Goal: Find specific page/section: Find specific page/section

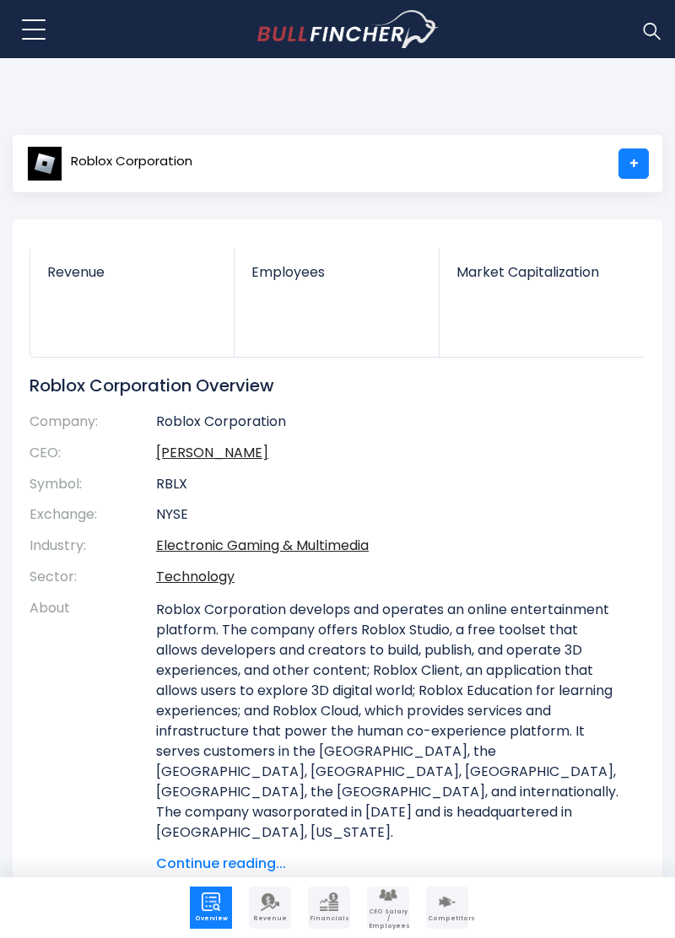
click at [93, 164] on span "Roblox Corporation" at bounding box center [131, 161] width 121 height 14
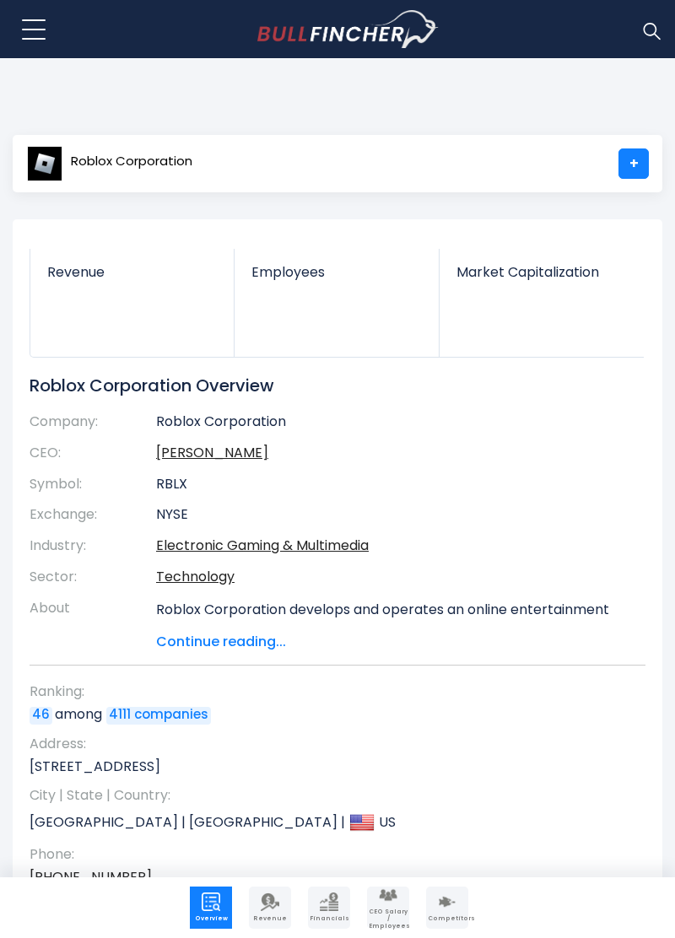
click at [73, 154] on span "Roblox Corporation" at bounding box center [131, 161] width 121 height 14
click at [633, 171] on link "+" at bounding box center [633, 163] width 30 height 30
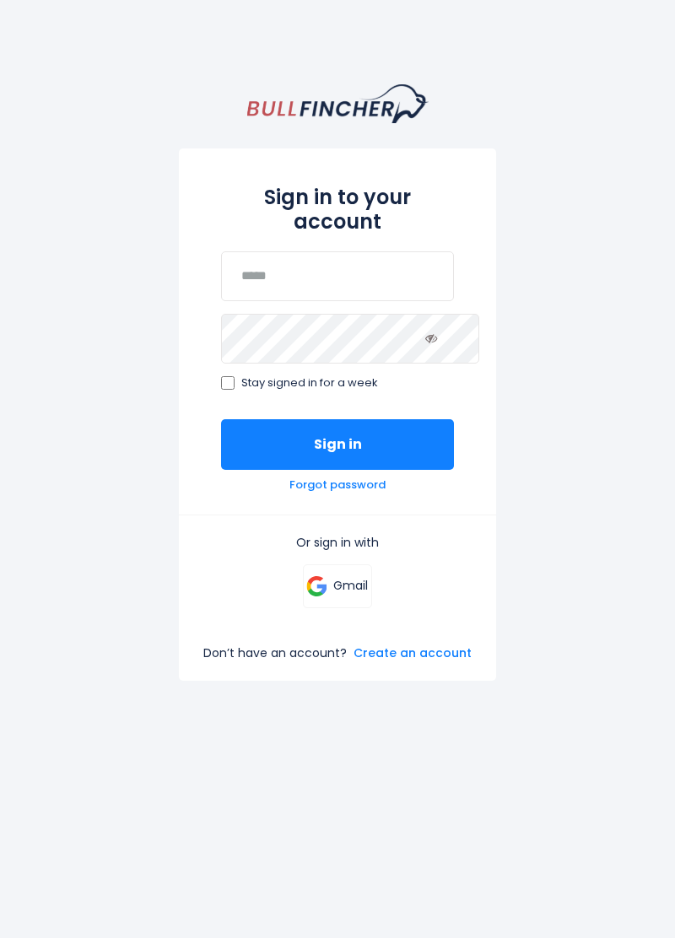
click at [386, 419] on button "Sign in" at bounding box center [338, 444] width 234 height 51
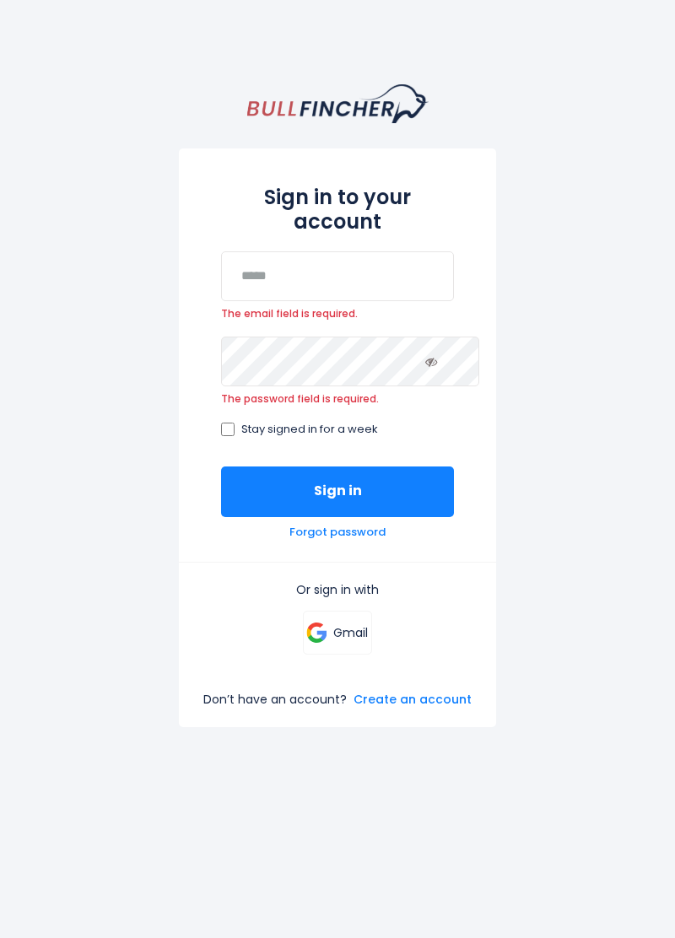
click at [430, 467] on button "Sign in" at bounding box center [338, 492] width 234 height 51
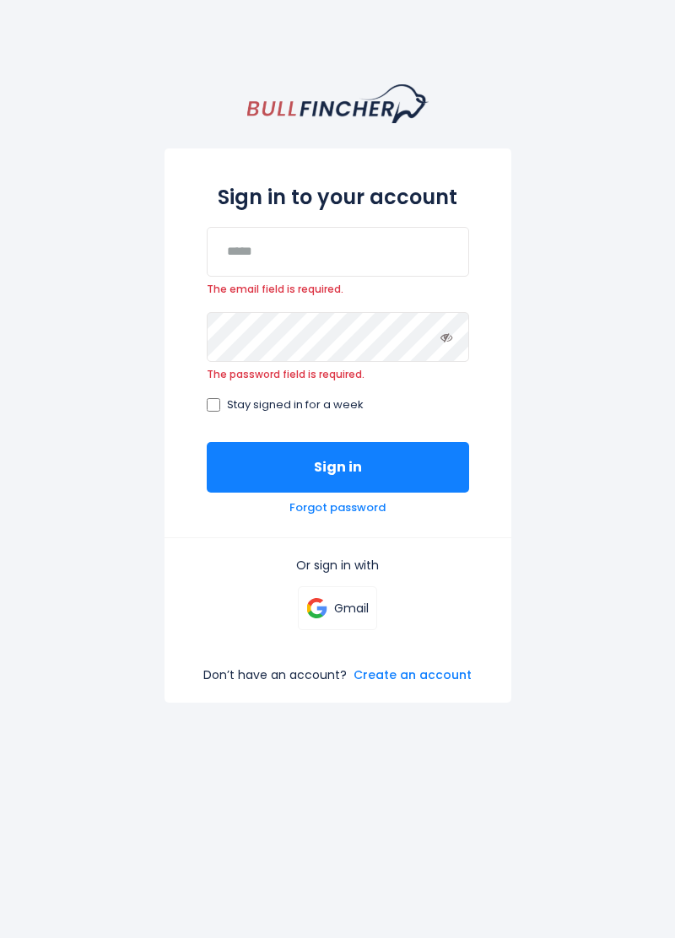
click at [420, 449] on button "Sign in" at bounding box center [338, 467] width 262 height 51
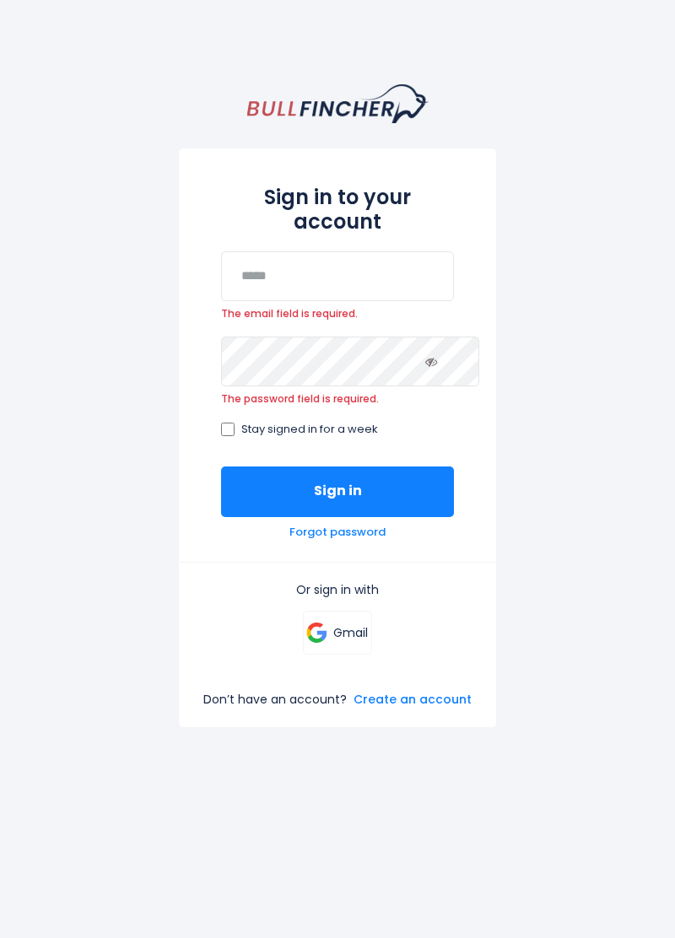
click at [407, 467] on button "Sign in" at bounding box center [338, 492] width 234 height 51
click at [386, 467] on button "Sign in" at bounding box center [338, 492] width 234 height 51
